Goal: Information Seeking & Learning: Learn about a topic

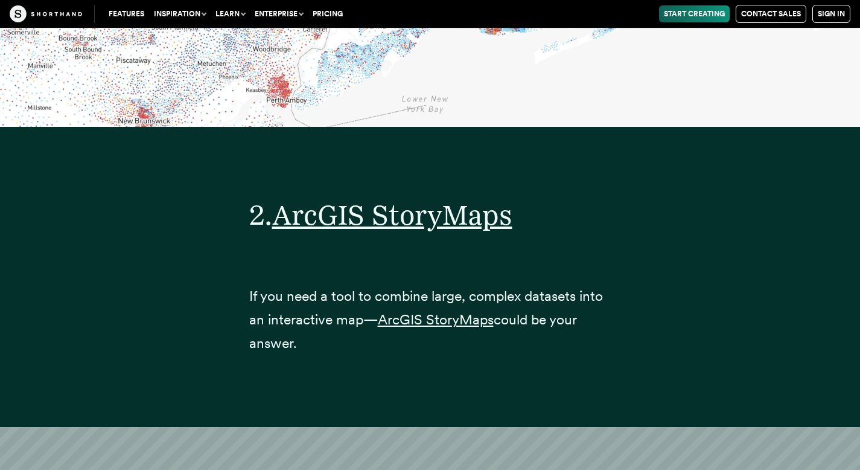
scroll to position [7131, 0]
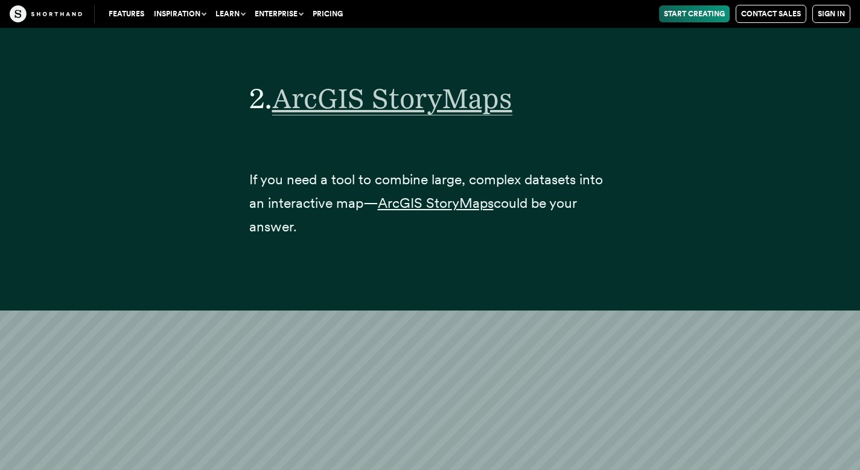
click at [329, 82] on span "ArcGIS StoryMaps" at bounding box center [392, 99] width 240 height 34
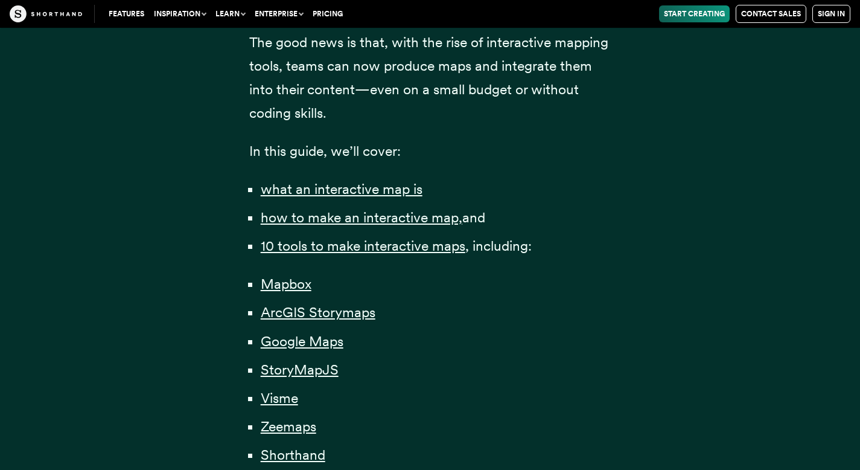
scroll to position [818, 0]
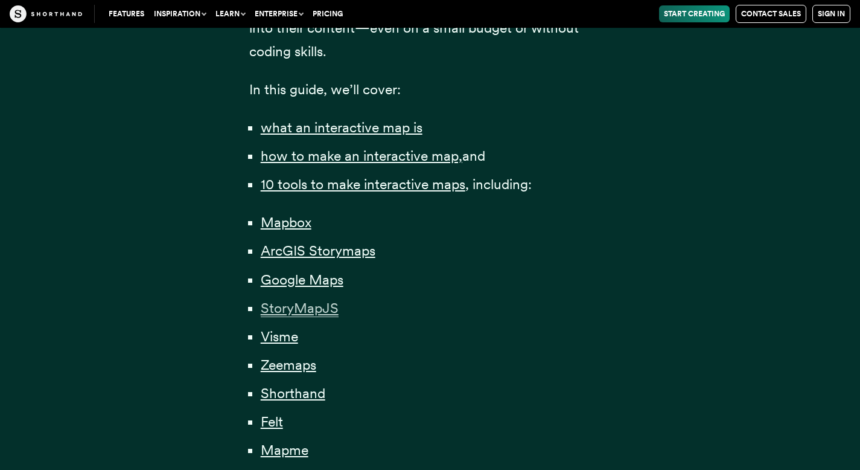
click at [315, 309] on span "StoryMapJS" at bounding box center [300, 309] width 78 height 18
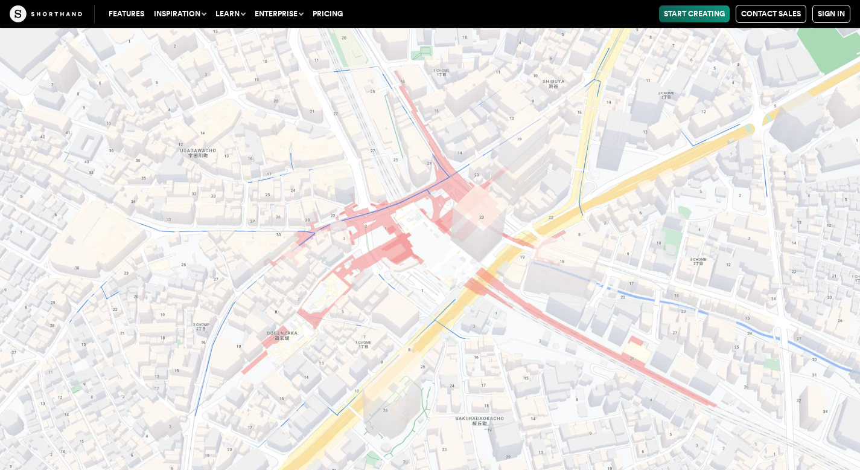
scroll to position [12767, 0]
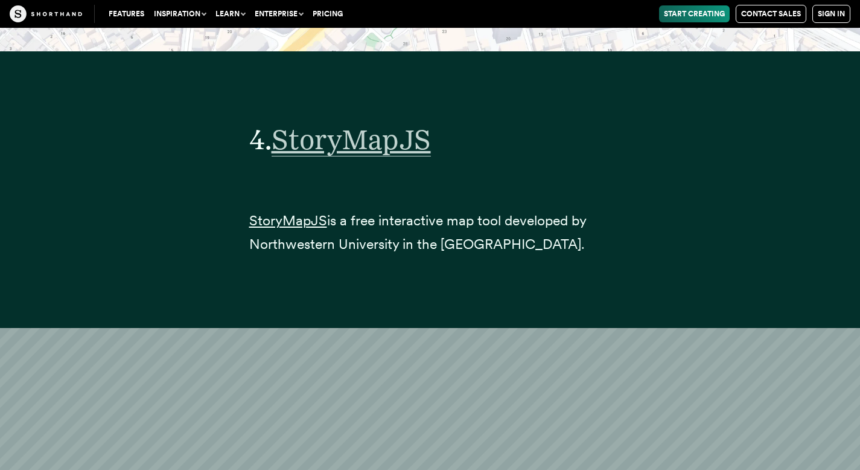
click at [330, 123] on span "StoryMapJS" at bounding box center [351, 140] width 159 height 34
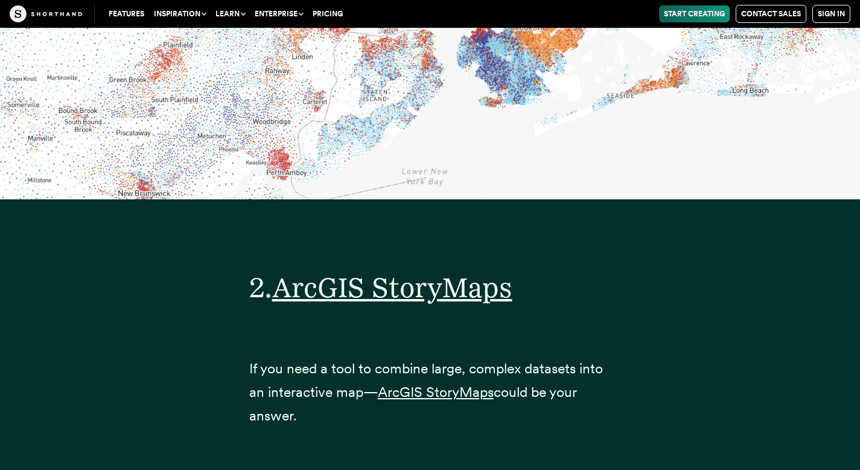
scroll to position [6957, 0]
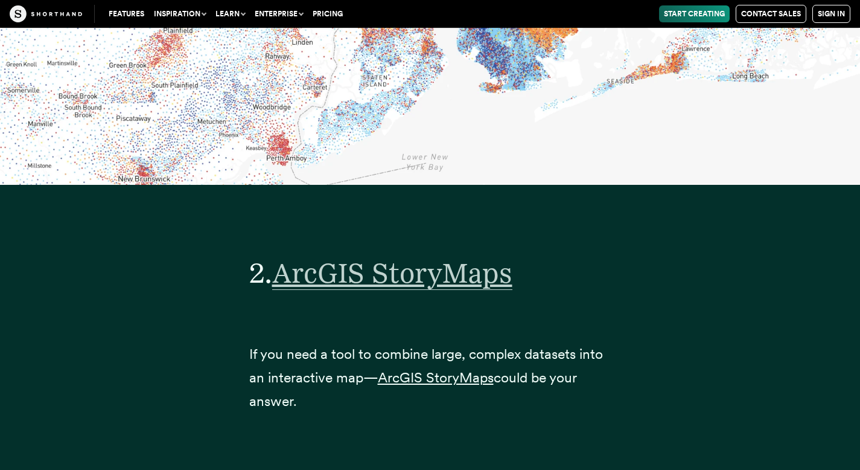
click at [341, 257] on span "ArcGIS StoryMaps" at bounding box center [392, 273] width 240 height 34
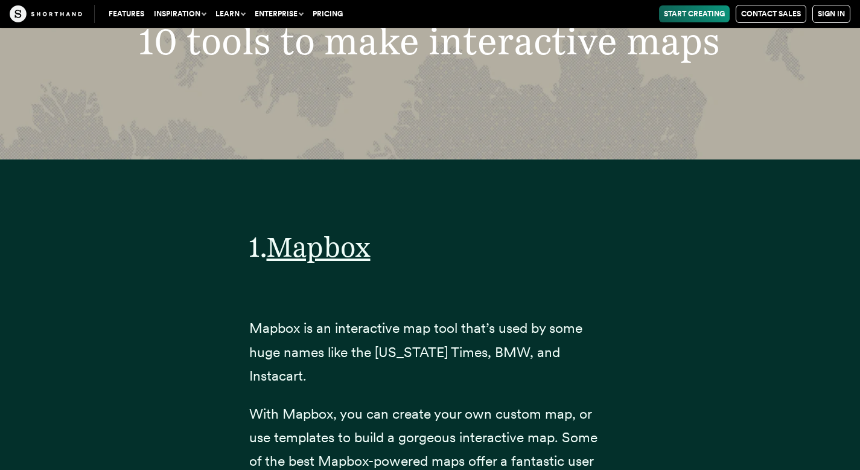
scroll to position [4433, 0]
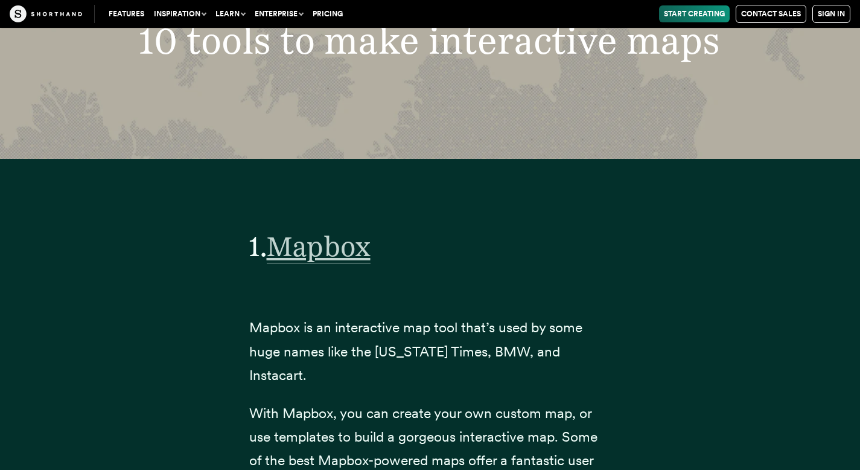
click at [302, 240] on span "Mapbox" at bounding box center [319, 246] width 104 height 34
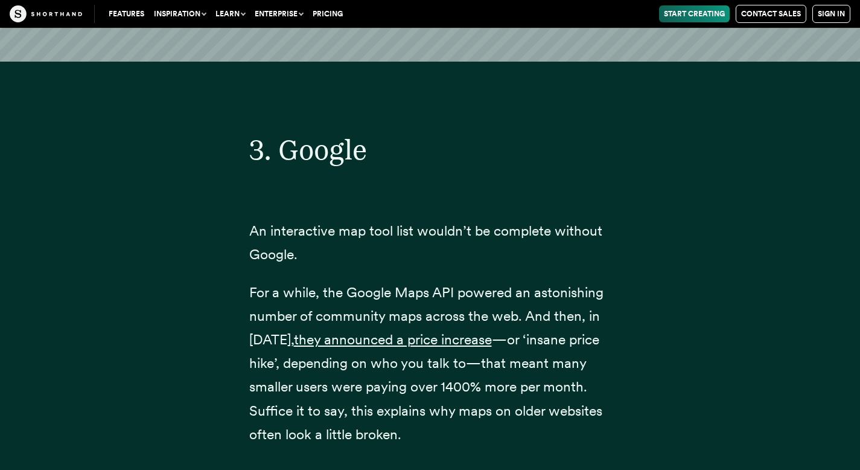
scroll to position [9023, 0]
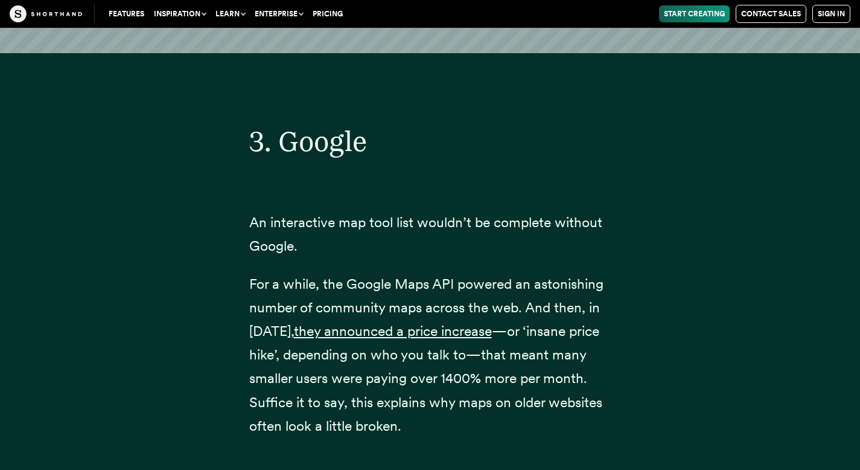
click at [306, 124] on span "3. Google" at bounding box center [308, 140] width 118 height 33
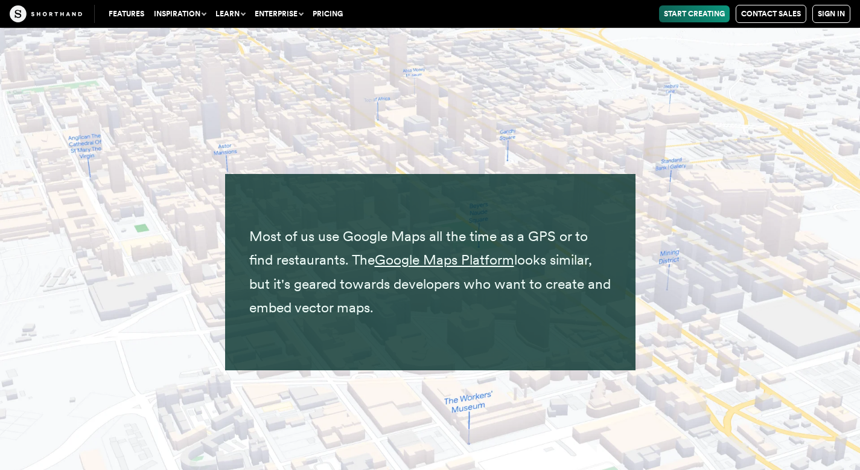
scroll to position [9736, 0]
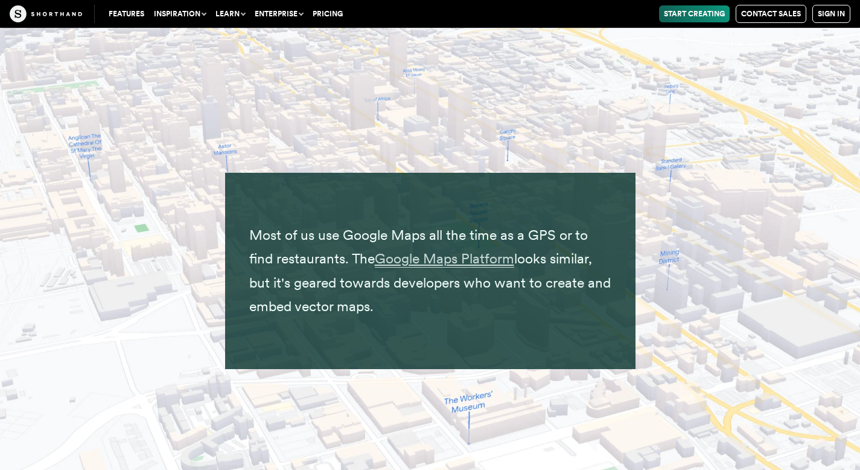
click at [460, 250] on span "Google Maps Platform" at bounding box center [444, 259] width 139 height 18
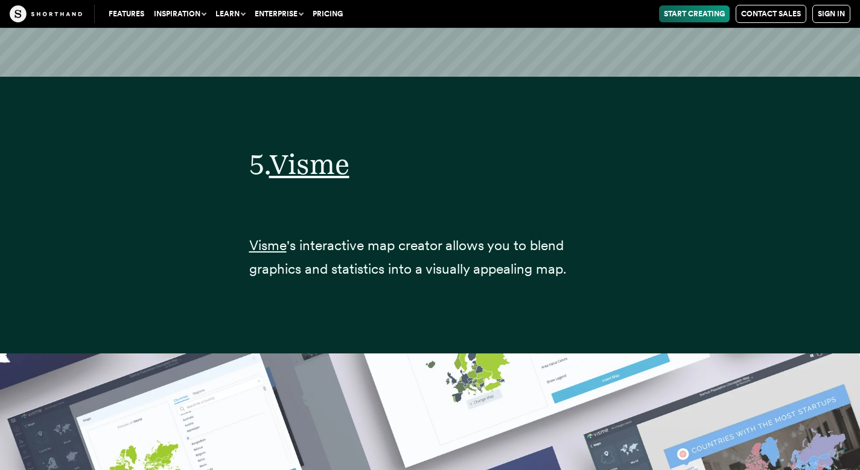
scroll to position [15540, 0]
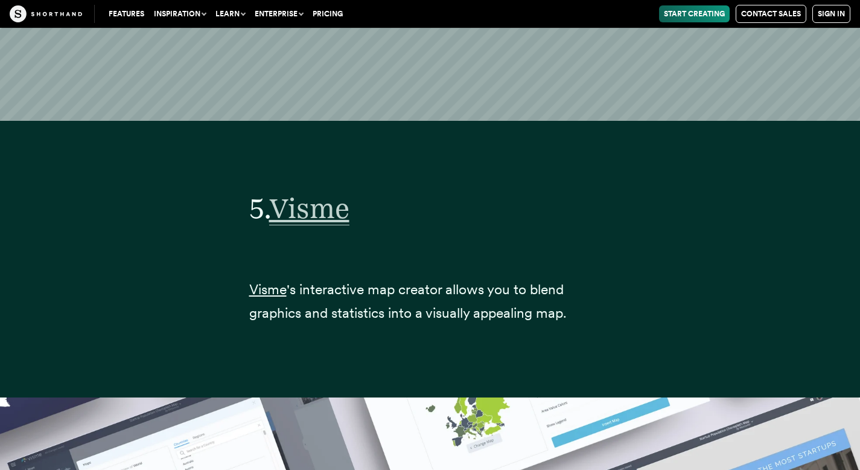
click at [287, 191] on span "Visme" at bounding box center [309, 208] width 80 height 34
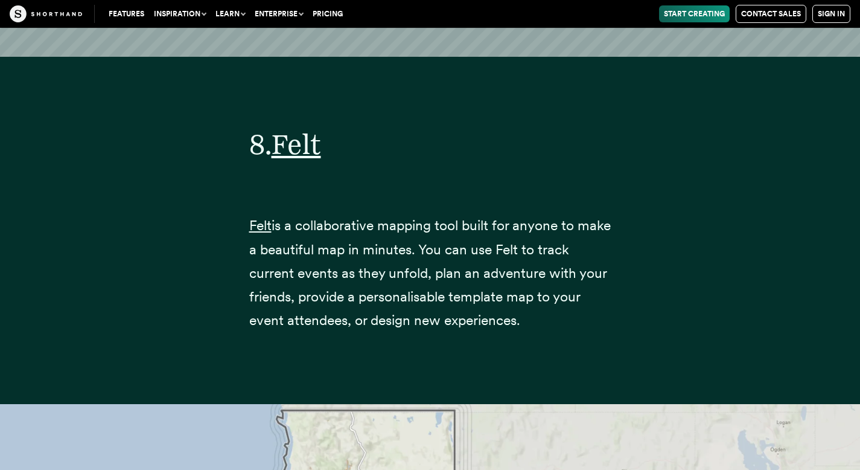
scroll to position [22332, 0]
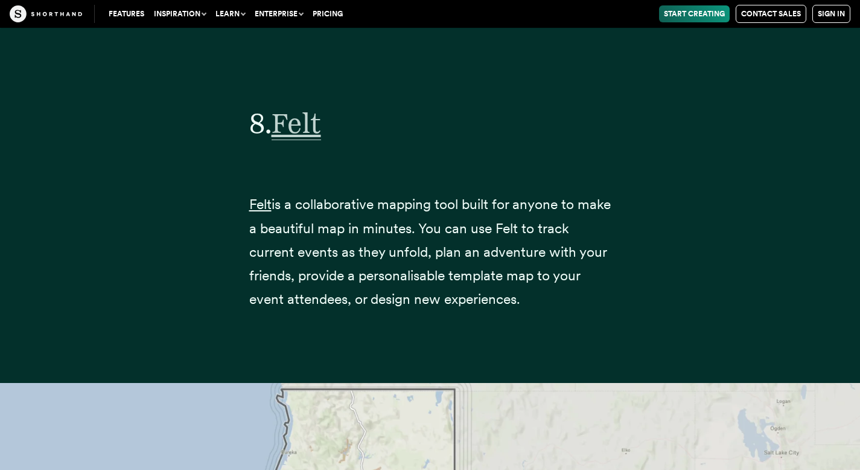
click at [313, 106] on span "Felt" at bounding box center [297, 123] width 50 height 34
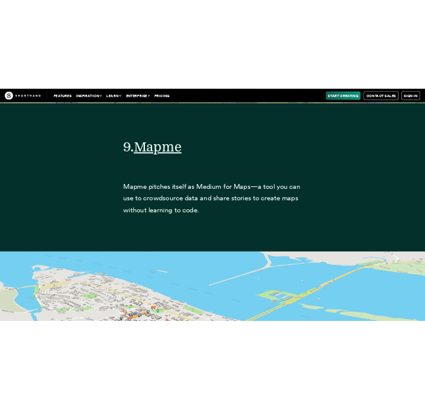
scroll to position [24885, 0]
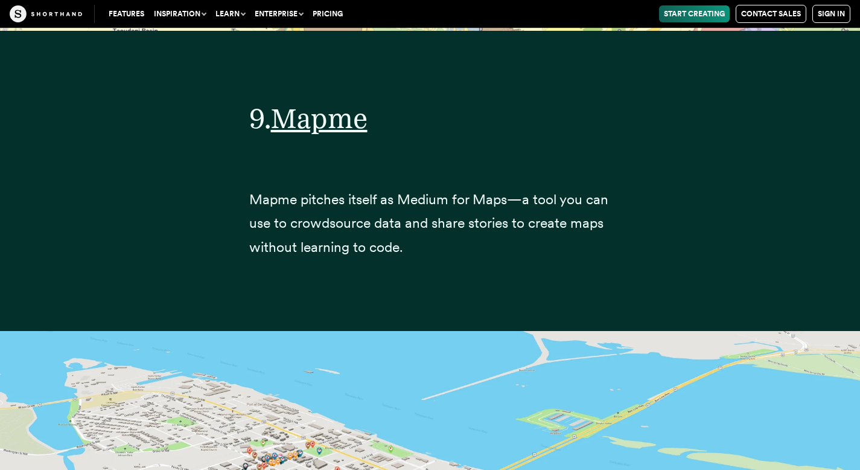
click at [321, 89] on div "9. Mapme Mapme pitches itself as Medium for Maps—a tool you can use to crowdsou…" at bounding box center [430, 174] width 362 height 248
click at [321, 101] on span "Mapme" at bounding box center [319, 118] width 97 height 34
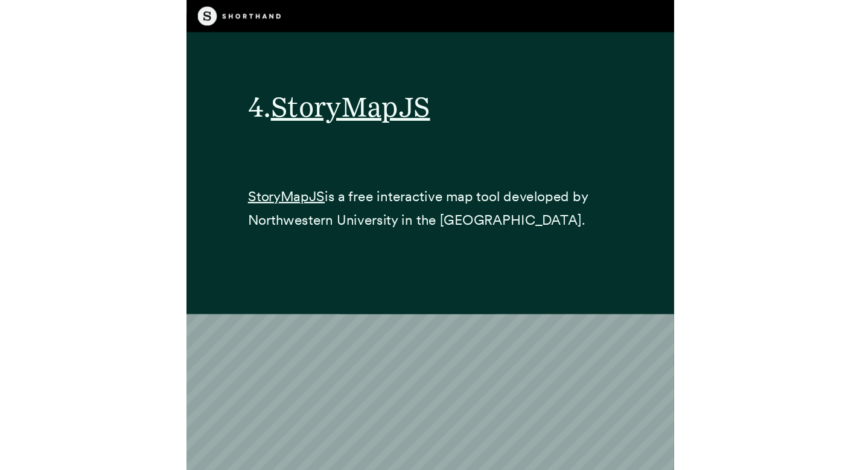
scroll to position [11406, 0]
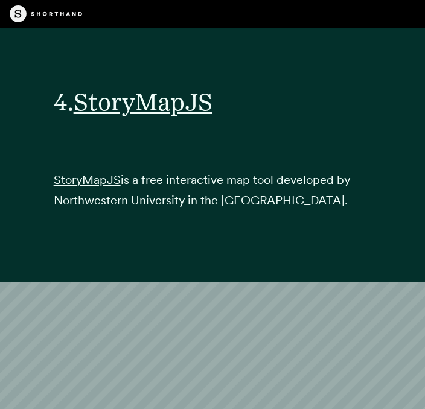
click at [155, 77] on div "4. StoryMapJS StoryMapJS is a free interactive map tool developed by Northweste…" at bounding box center [213, 144] width 318 height 209
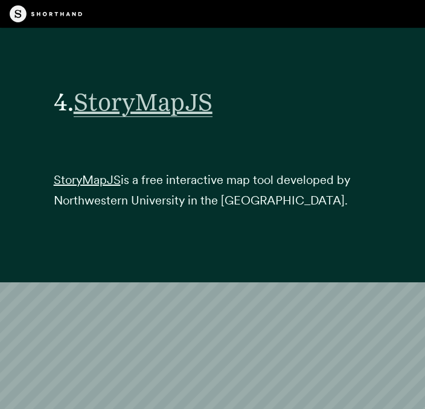
click at [162, 88] on span "StoryMapJS" at bounding box center [143, 103] width 139 height 30
